Goal: Task Accomplishment & Management: Complete application form

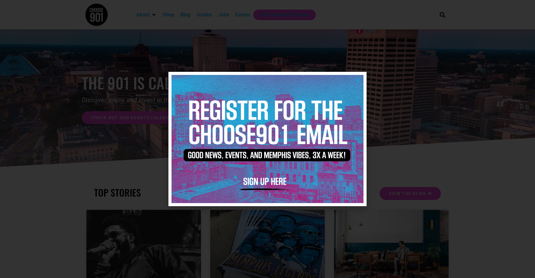
click at [358, 77] on img at bounding box center [268, 139] width 192 height 128
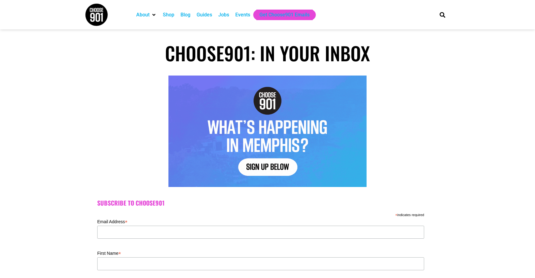
click at [243, 14] on div "Events" at bounding box center [242, 14] width 15 height 7
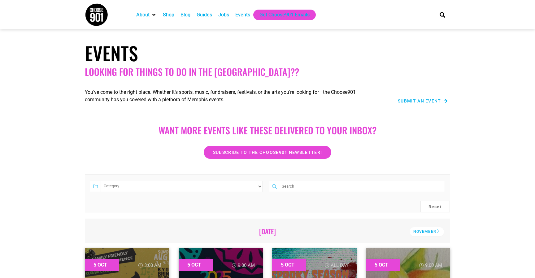
click at [410, 103] on span "Submit an Event" at bounding box center [419, 101] width 43 height 4
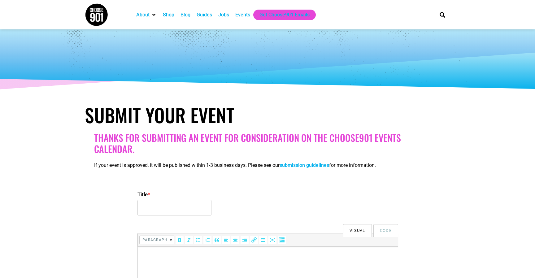
select select
click at [165, 212] on input "Title *" at bounding box center [174, 207] width 74 height 15
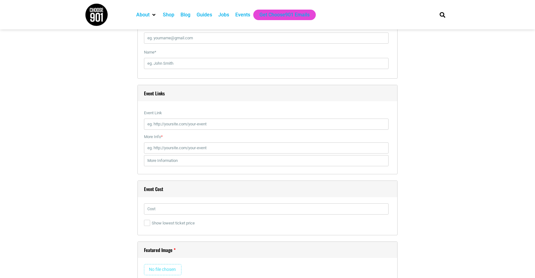
scroll to position [719, 0]
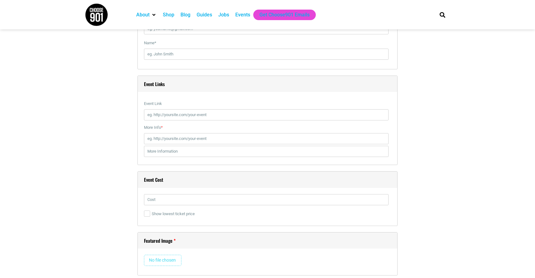
type input "Wine Tasting"
click at [161, 114] on input "Event Link" at bounding box center [266, 114] width 245 height 11
paste input "https://www.facebook.com/events/979329014355047?acontext=%7B%22event_action_his…"
type input "https://www.facebook.com/events/979329014355047?acontext=%7B%22event_action_his…"
click at [173, 138] on input "More Info *" at bounding box center [266, 138] width 245 height 11
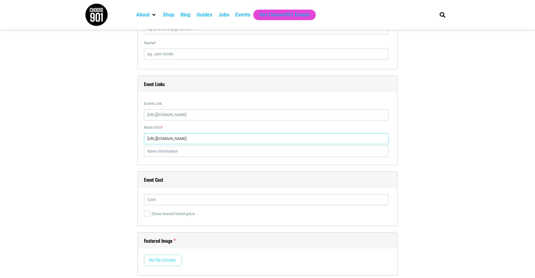
type input "https://www.NVwinebar.com"
click at [195, 199] on input "text" at bounding box center [266, 199] width 245 height 11
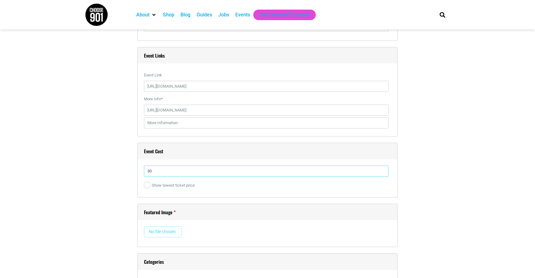
scroll to position [774, 0]
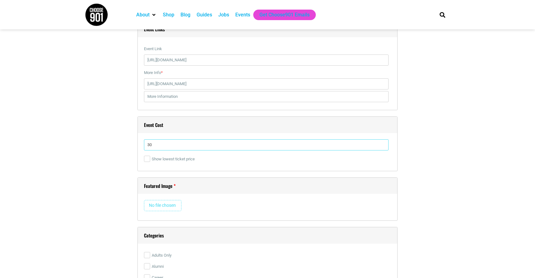
type input "30"
click at [174, 204] on input "file" at bounding box center [162, 205] width 37 height 11
type input "C:\fakepath\Danube Tasting.png"
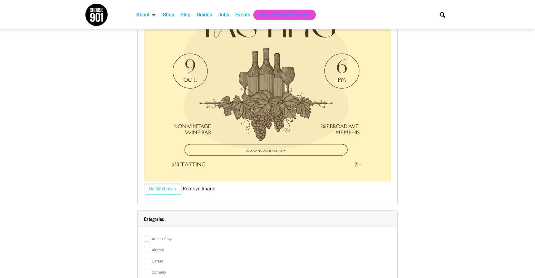
scroll to position [1056, 0]
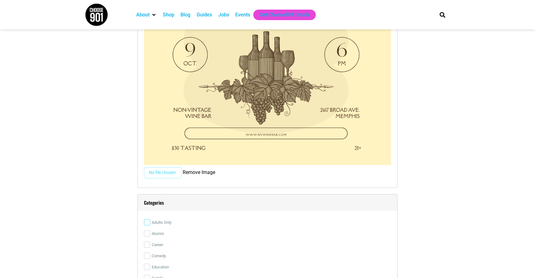
click at [149, 221] on input "Adults Only" at bounding box center [147, 222] width 6 height 6
checkbox input "true"
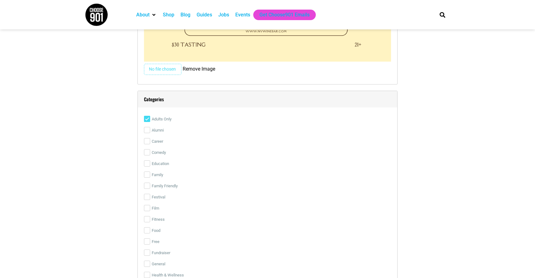
scroll to position [1228, 0]
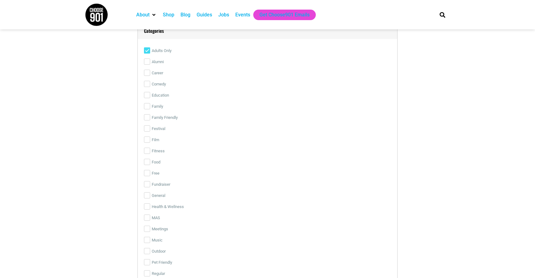
click at [148, 91] on label "Education" at bounding box center [267, 95] width 247 height 11
click at [148, 92] on input "Education" at bounding box center [147, 95] width 6 height 6
checkbox input "true"
click at [148, 131] on input "Food" at bounding box center [147, 130] width 6 height 6
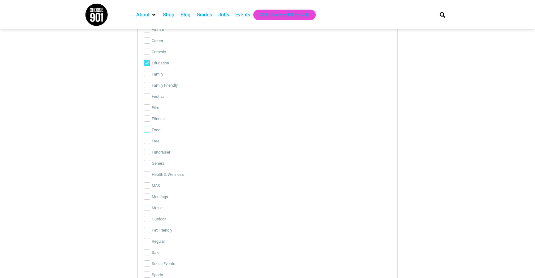
checkbox input "true"
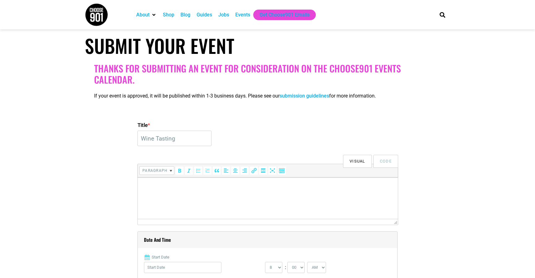
scroll to position [69, 0]
click at [247, 195] on html at bounding box center [268, 186] width 260 height 17
click at [205, 195] on html at bounding box center [268, 186] width 260 height 17
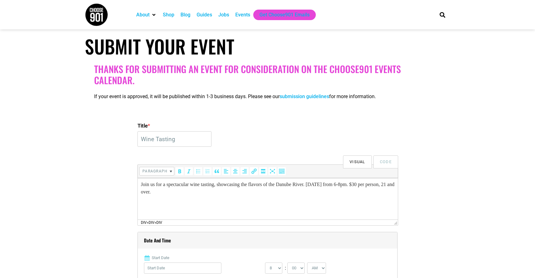
click at [321, 185] on div "Join us for a spectacular wine tasting, showcasing the flavors of the Danube Ri…" at bounding box center [268, 188] width 254 height 15
click at [373, 186] on div "Join us for a spectacular wine tasting, showcasing the flavors of the Danube Ri…" at bounding box center [268, 188] width 254 height 15
click at [167, 192] on div "Join us for a spectacular wine tasting, showcasing the flavors of the Danube Ri…" at bounding box center [268, 188] width 254 height 15
click at [169, 192] on div "Join us for a spectacular wine tasting, showcasing the flavors of the Danube Ri…" at bounding box center [268, 188] width 254 height 15
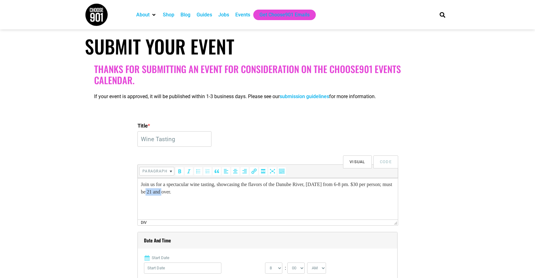
drag, startPoint x: 186, startPoint y: 192, endPoint x: 168, endPoint y: 192, distance: 18.0
click at [168, 192] on div "Join us for a spectacular wine tasting, showcasing the flavors of the Danube Ri…" at bounding box center [268, 188] width 254 height 15
click at [195, 192] on div "Join us for a spectacular wine tasting, showcasing the flavors of the Danube Ri…" at bounding box center [268, 188] width 254 height 15
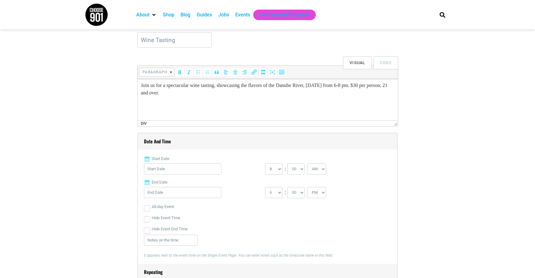
scroll to position [172, 0]
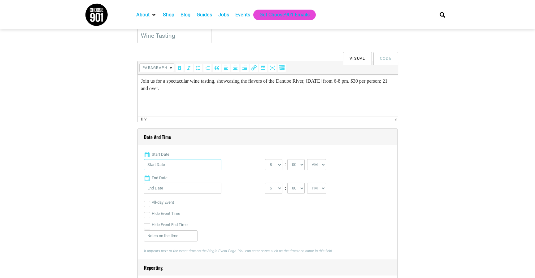
click at [186, 167] on input "Start Date" at bounding box center [182, 164] width 77 height 11
click at [182, 221] on link "9" at bounding box center [181, 225] width 9 height 9
type input "10/09/2025"
select select "6"
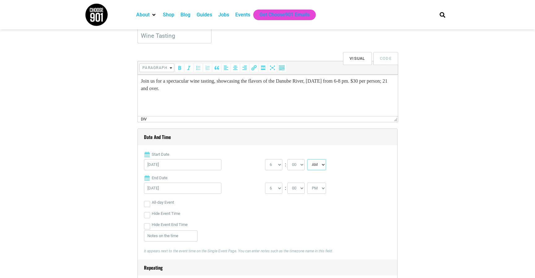
select select "PM"
select select "9"
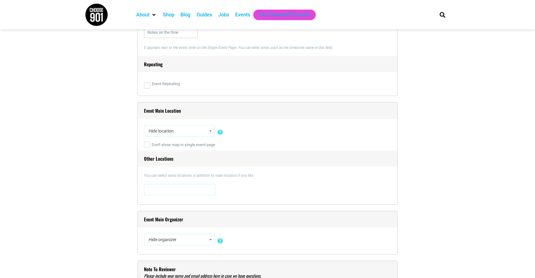
scroll to position [391, 0]
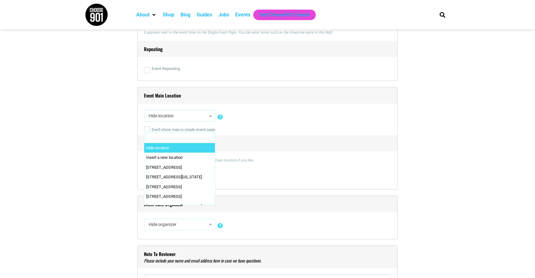
click at [170, 116] on span "Hide location" at bounding box center [179, 115] width 67 height 11
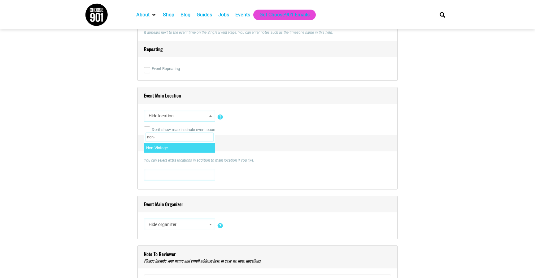
type input "non-"
select select "5082"
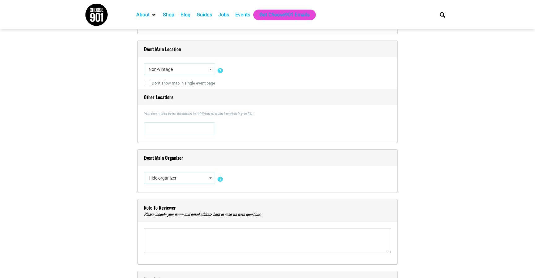
scroll to position [437, 0]
click at [200, 177] on span "Hide organizer" at bounding box center [179, 177] width 67 height 11
type input "non-"
select select "4870"
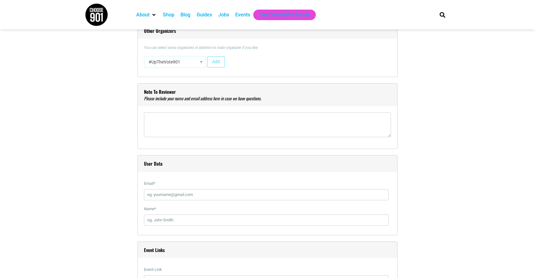
scroll to position [604, 0]
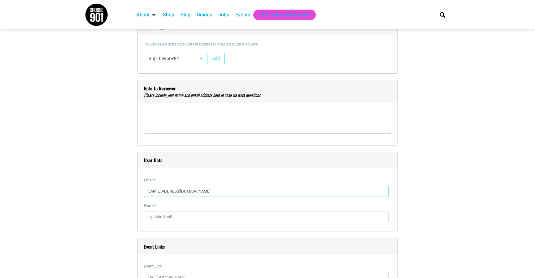
type input "sip@nvwinebar.com"
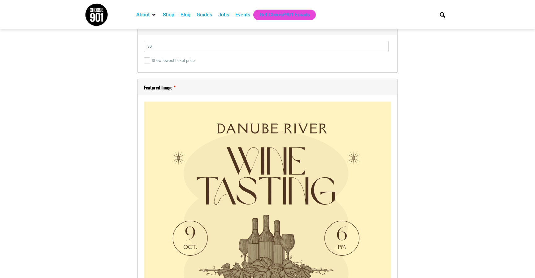
scroll to position [912, 0]
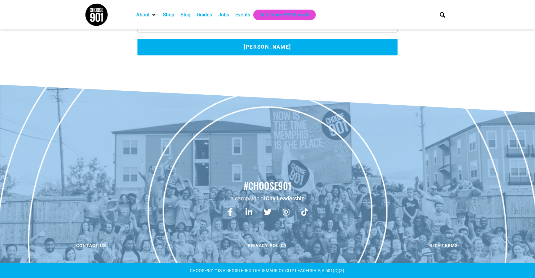
type input "Amy Zuniga"
click at [269, 51] on button "Submit Event" at bounding box center [267, 47] width 260 height 17
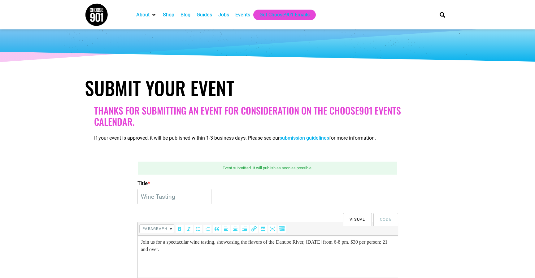
scroll to position [0, 0]
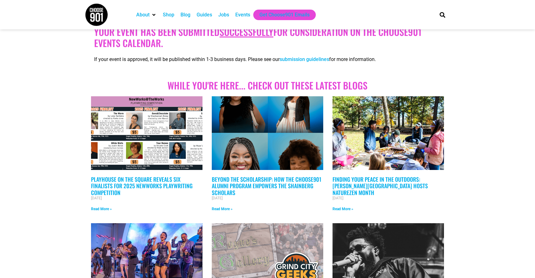
scroll to position [105, 0]
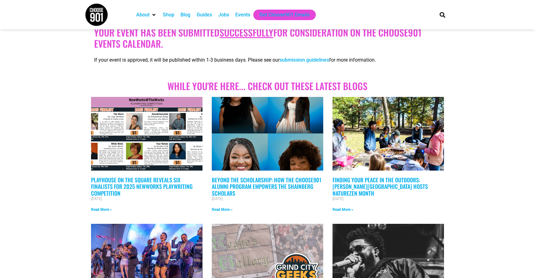
click at [159, 130] on img at bounding box center [146, 134] width 132 height 74
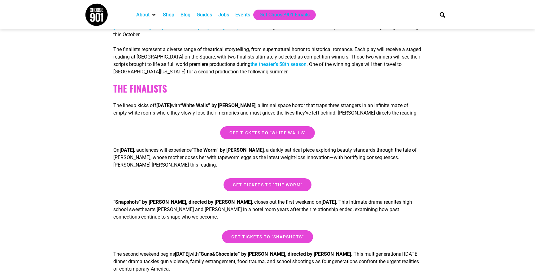
scroll to position [208, 0]
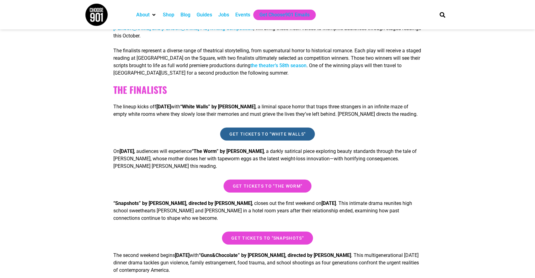
click at [271, 141] on link "Get tickets to "White Walls"" at bounding box center [267, 134] width 95 height 13
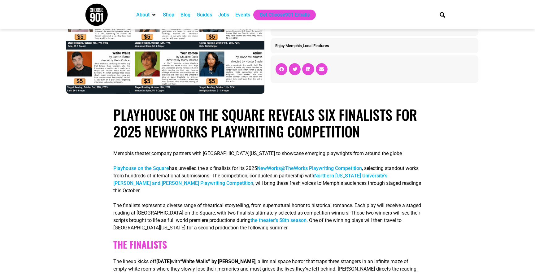
scroll to position [30, 0]
